Goal: Information Seeking & Learning: Learn about a topic

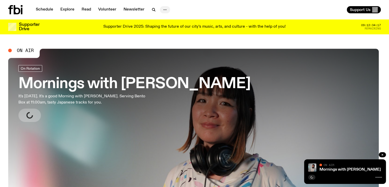
click at [166, 11] on icon "button" at bounding box center [165, 10] width 6 height 6
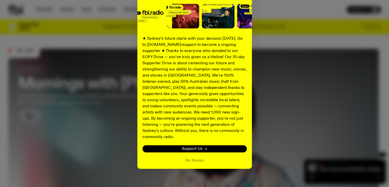
scroll to position [67, 0]
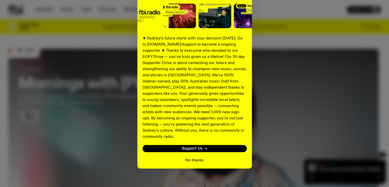
click at [190, 157] on button "No thanks" at bounding box center [195, 160] width 18 height 6
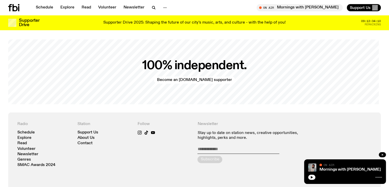
scroll to position [1069, 0]
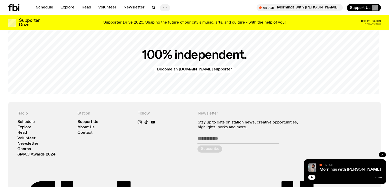
click at [165, 6] on icon "button" at bounding box center [165, 8] width 6 height 6
click at [163, 19] on link "About Us" at bounding box center [165, 18] width 26 height 7
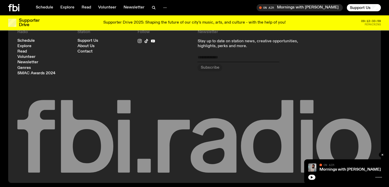
scroll to position [608, 0]
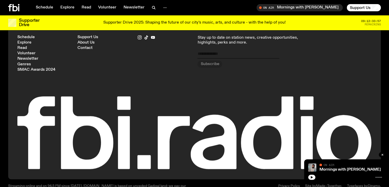
click at [286, 184] on link "Privacy Policy" at bounding box center [290, 189] width 22 height 10
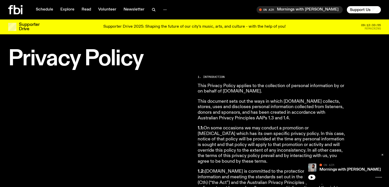
click at [382, 154] on icon "button" at bounding box center [383, 155] width 2 height 2
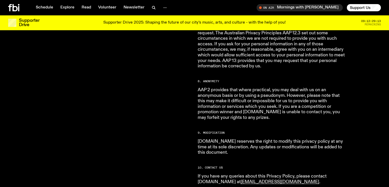
scroll to position [870, 0]
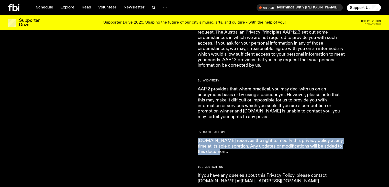
drag, startPoint x: 222, startPoint y: 141, endPoint x: 198, endPoint y: 132, distance: 25.3
click at [198, 138] on p "[DOMAIN_NAME] reserves the right to modify this privacy policy at any time at i…" at bounding box center [271, 146] width 147 height 17
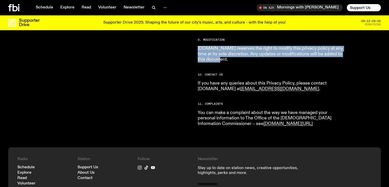
scroll to position [973, 0]
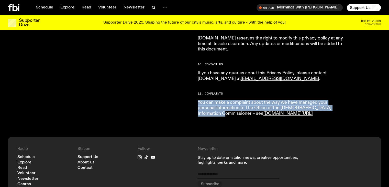
drag, startPoint x: 197, startPoint y: 90, endPoint x: 219, endPoint y: 102, distance: 25.2
click at [206, 100] on p "You can make a complaint about the way we have managed your personal informatio…" at bounding box center [271, 108] width 147 height 17
drag, startPoint x: 198, startPoint y: 89, endPoint x: 227, endPoint y: 102, distance: 31.9
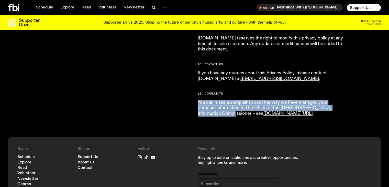
copy p "You can make a complaint about the way we have managed your personal informatio…"
